Goal: Navigation & Orientation: Find specific page/section

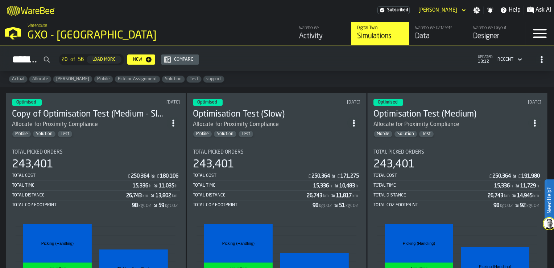
click at [320, 36] on div "Activity" at bounding box center [322, 36] width 46 height 10
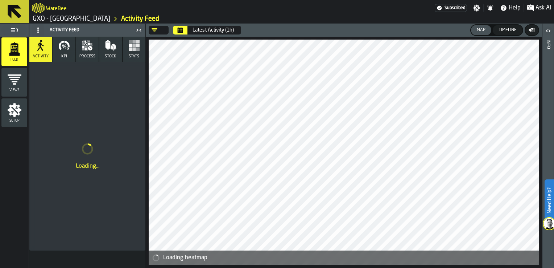
click at [74, 18] on link "GXO - [GEOGRAPHIC_DATA]" at bounding box center [72, 19] width 78 height 8
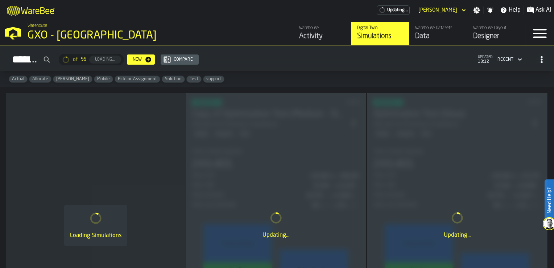
click at [79, 33] on div "GXO - [GEOGRAPHIC_DATA]" at bounding box center [126, 35] width 196 height 13
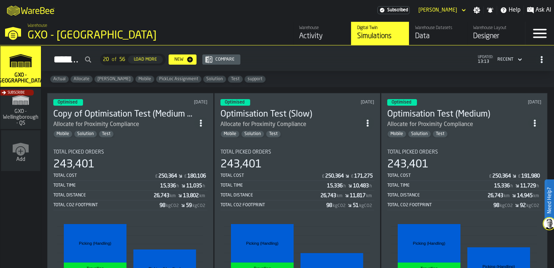
click at [5, 105] on div "Subscribe" at bounding box center [19, 111] width 41 height 42
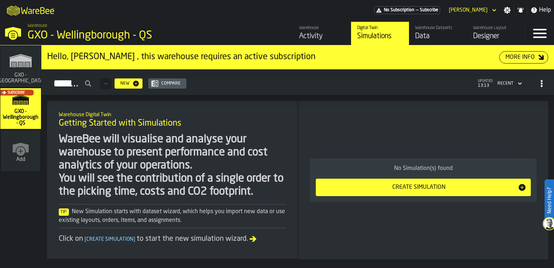
click at [487, 34] on div "Designer" at bounding box center [496, 36] width 46 height 10
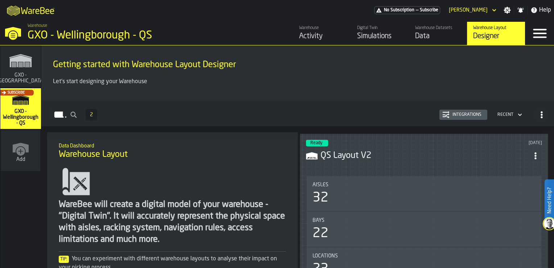
click at [19, 59] on polygon "link-to-/wh/i/a3c616c1-32a4-47e6-8ca0-af4465b04030/simulations" at bounding box center [21, 61] width 22 height 12
